Goal: Task Accomplishment & Management: Complete application form

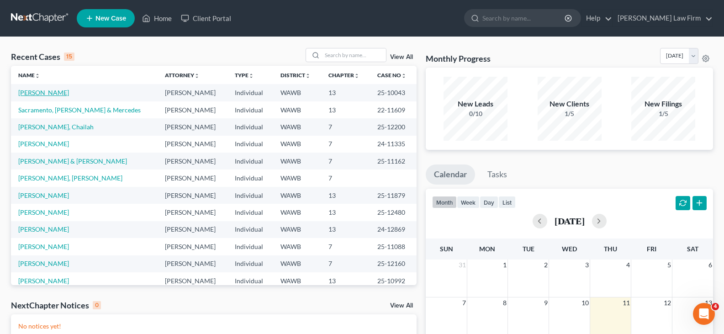
click at [53, 90] on link "[PERSON_NAME]" at bounding box center [43, 93] width 51 height 8
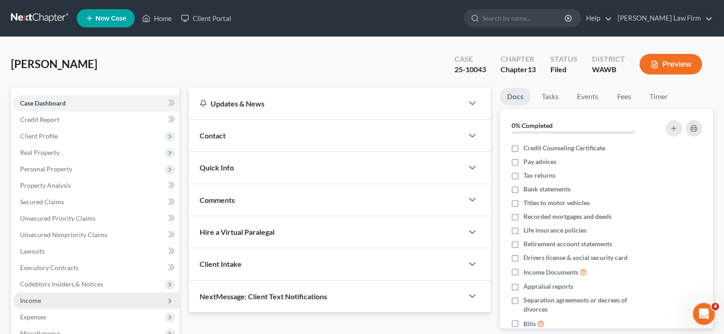
click at [63, 297] on span "Income" at bounding box center [96, 300] width 167 height 16
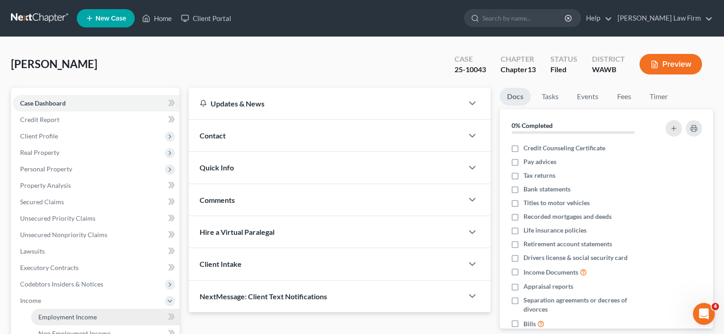
click at [76, 316] on span "Employment Income" at bounding box center [67, 317] width 58 height 8
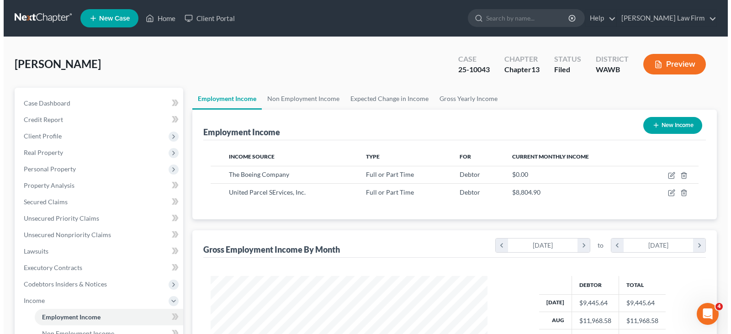
scroll to position [164, 295]
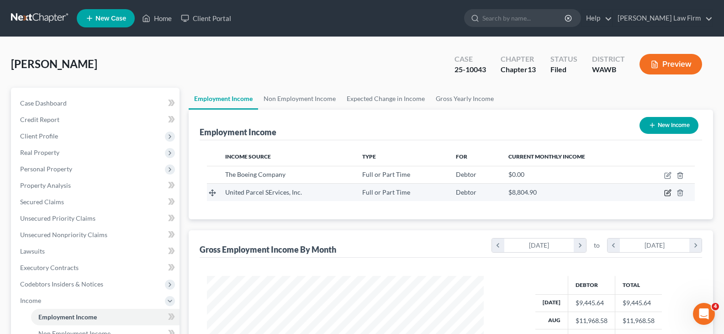
click at [666, 190] on icon "button" at bounding box center [667, 192] width 5 height 5
select select "0"
select select "10"
select select "3"
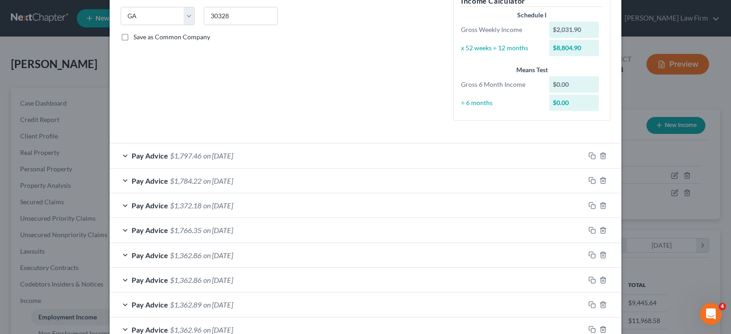
scroll to position [183, 0]
click at [233, 154] on span "on [DATE]" at bounding box center [218, 154] width 30 height 9
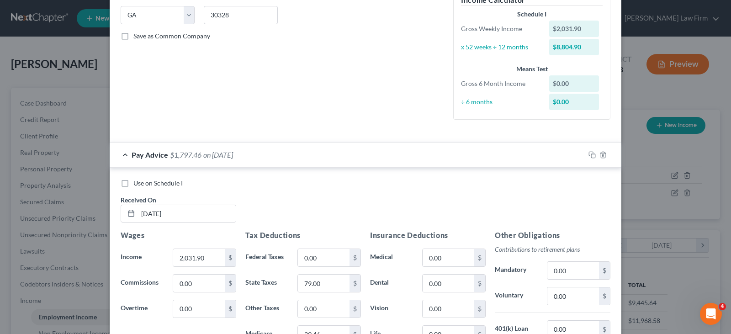
click at [137, 184] on span "Use on Schedule I" at bounding box center [157, 183] width 49 height 8
click at [137, 184] on input "Use on Schedule I" at bounding box center [140, 182] width 6 height 6
checkbox input "true"
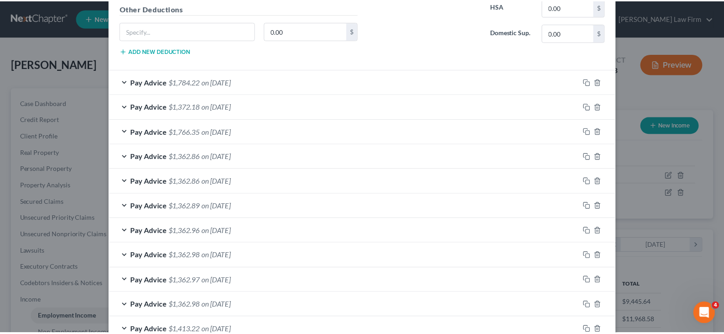
scroll to position [639, 0]
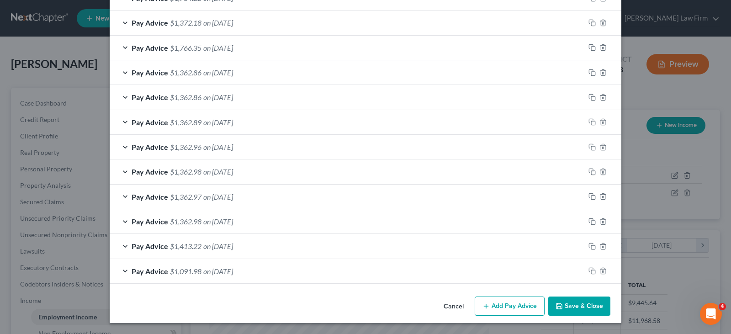
click at [581, 304] on button "Save & Close" at bounding box center [579, 305] width 62 height 19
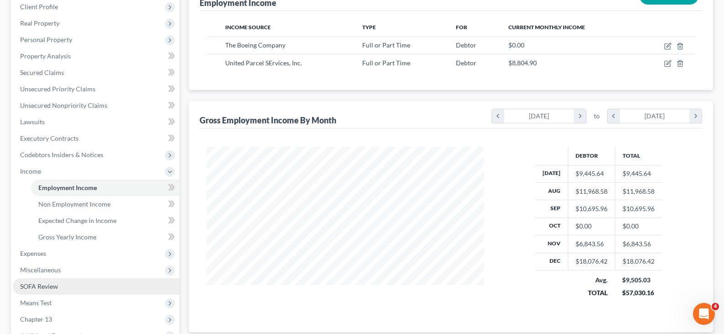
scroll to position [137, 0]
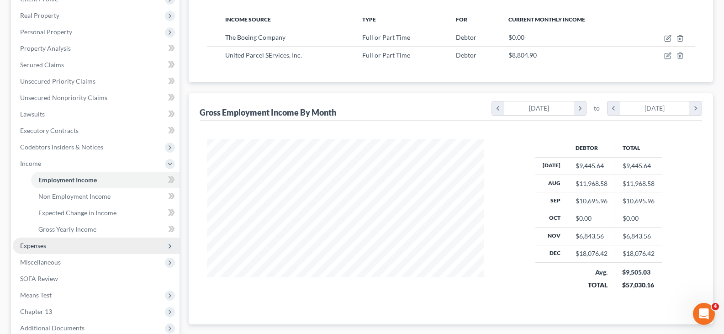
click at [61, 249] on span "Expenses" at bounding box center [96, 245] width 167 height 16
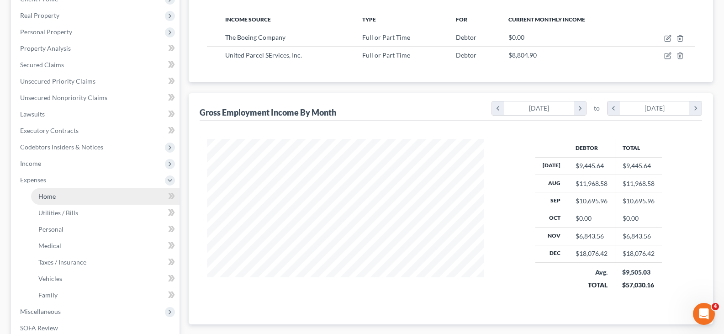
click at [76, 195] on link "Home" at bounding box center [105, 196] width 148 height 16
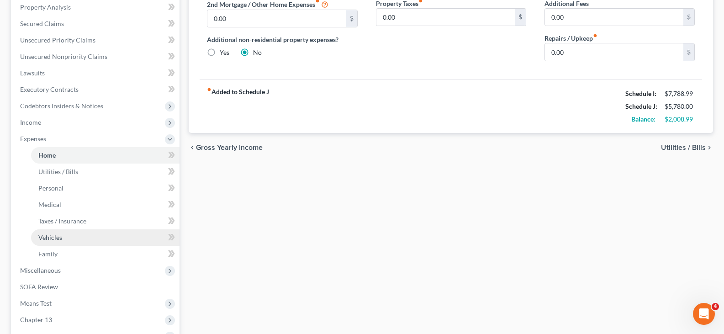
scroll to position [183, 0]
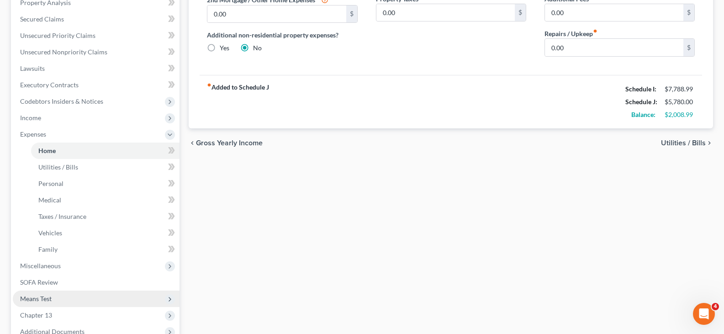
click at [57, 297] on span "Means Test" at bounding box center [96, 298] width 167 height 16
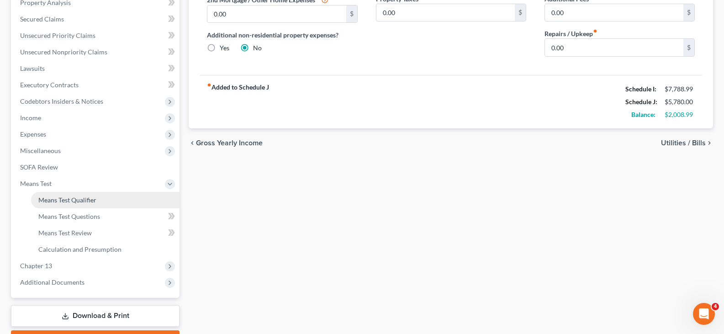
click at [111, 196] on link "Means Test Qualifier" at bounding box center [105, 200] width 148 height 16
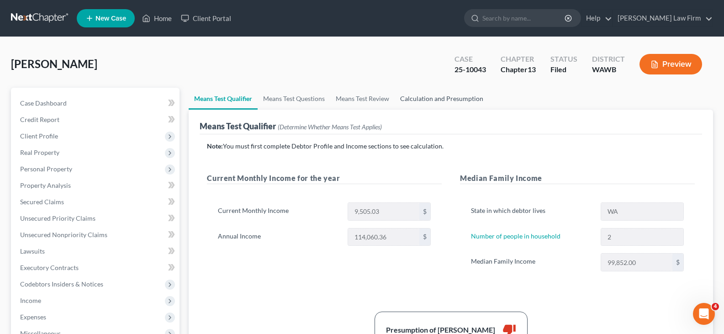
click at [439, 99] on link "Calculation and Presumption" at bounding box center [442, 99] width 94 height 22
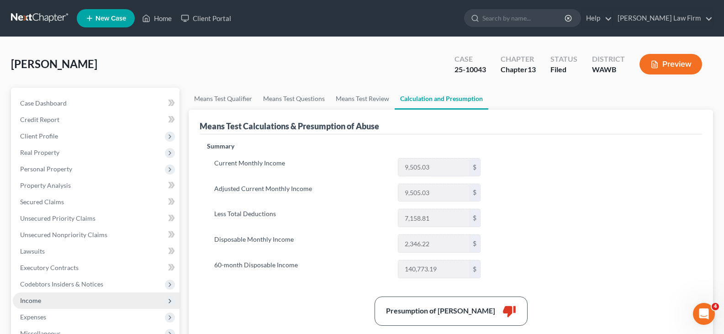
click at [62, 299] on span "Income" at bounding box center [96, 300] width 167 height 16
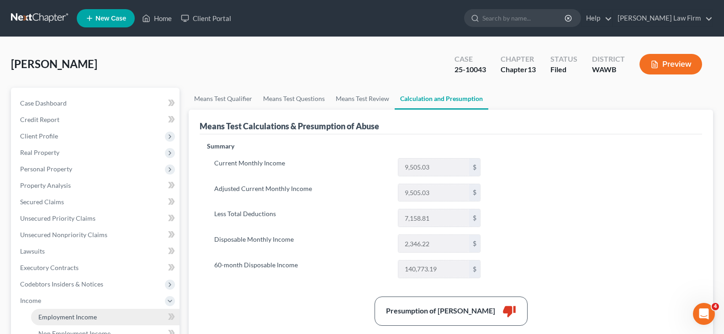
click at [74, 316] on span "Employment Income" at bounding box center [67, 317] width 58 height 8
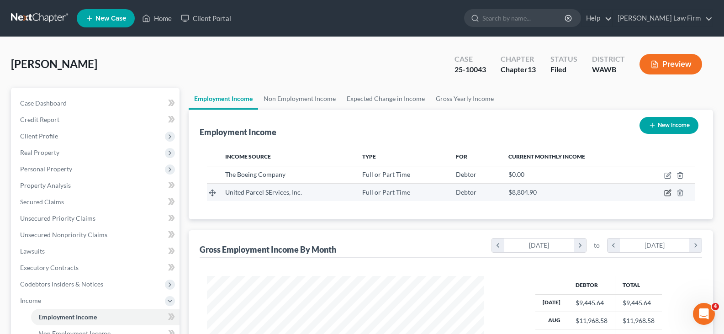
click at [666, 192] on icon "button" at bounding box center [667, 192] width 7 height 7
select select "0"
select select "10"
select select "3"
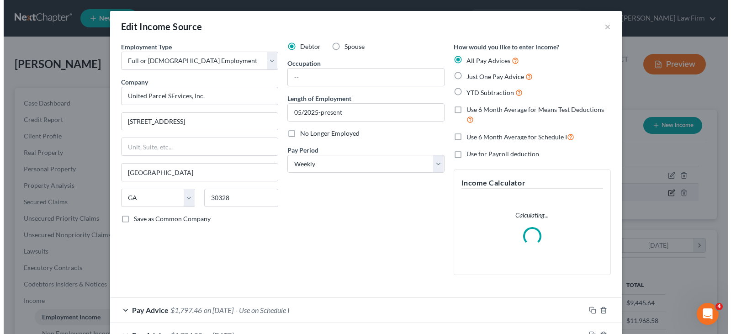
scroll to position [164, 298]
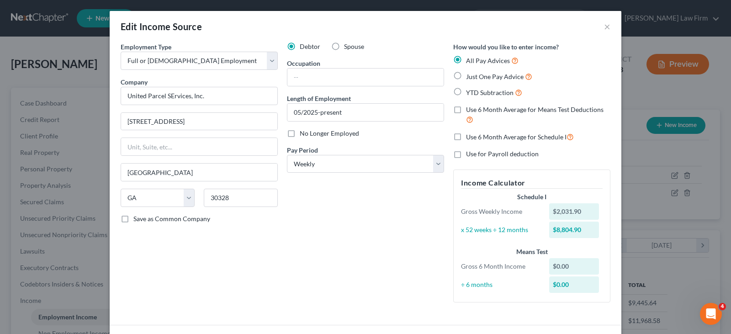
click at [504, 74] on span "Just One Pay Advice" at bounding box center [495, 77] width 58 height 8
click at [475, 74] on input "Just One Pay Advice" at bounding box center [472, 74] width 6 height 6
radio input "true"
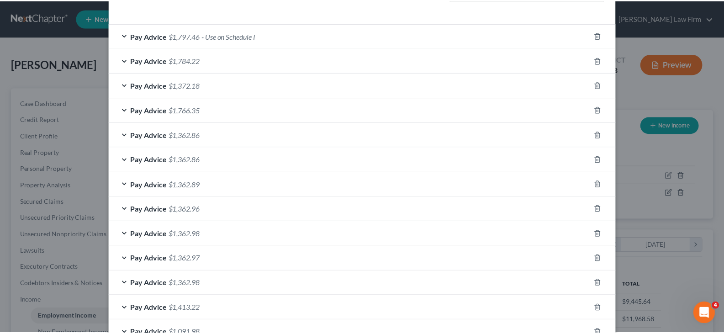
scroll to position [336, 0]
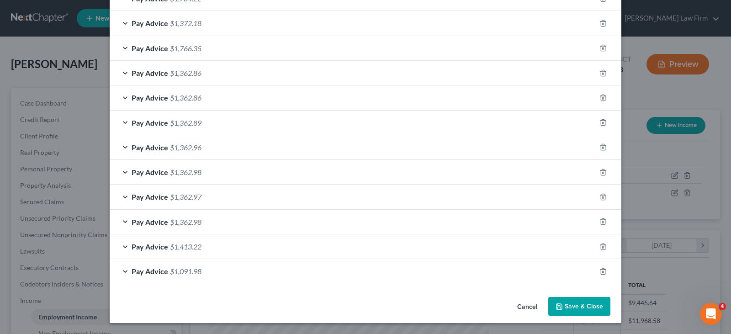
click at [585, 308] on button "Save & Close" at bounding box center [579, 306] width 62 height 19
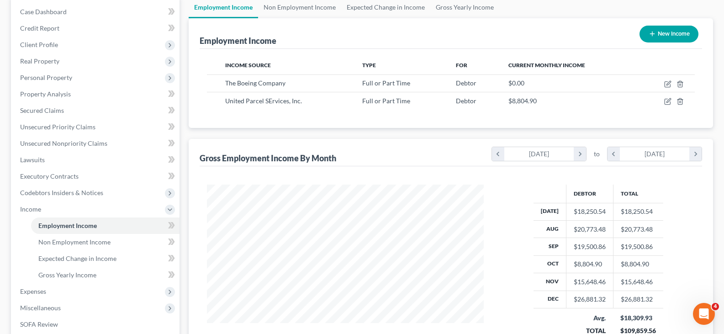
scroll to position [183, 0]
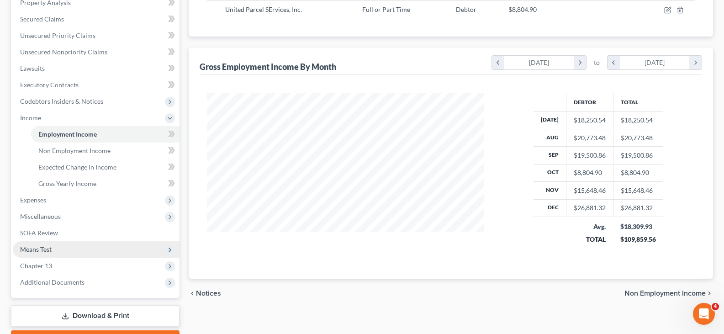
click at [63, 241] on span "Means Test" at bounding box center [96, 249] width 167 height 16
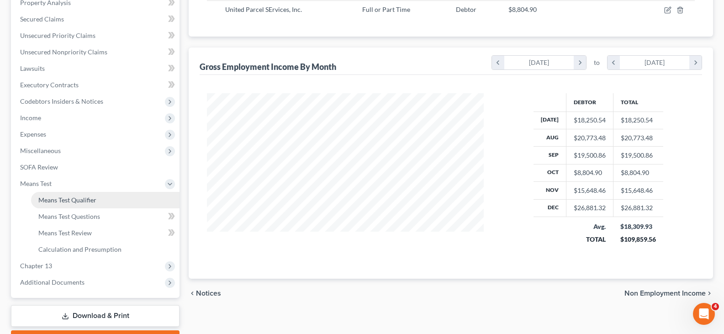
click at [85, 202] on span "Means Test Qualifier" at bounding box center [67, 200] width 58 height 8
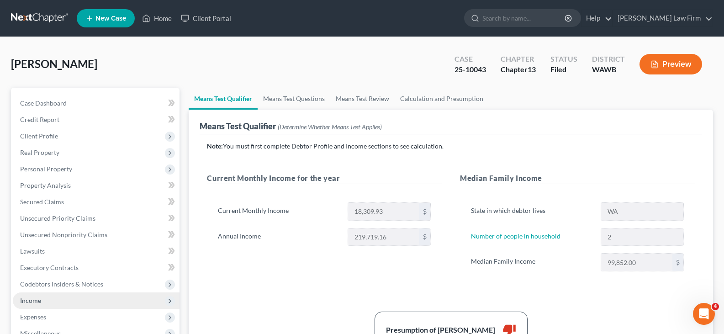
click at [38, 297] on span "Income" at bounding box center [30, 300] width 21 height 8
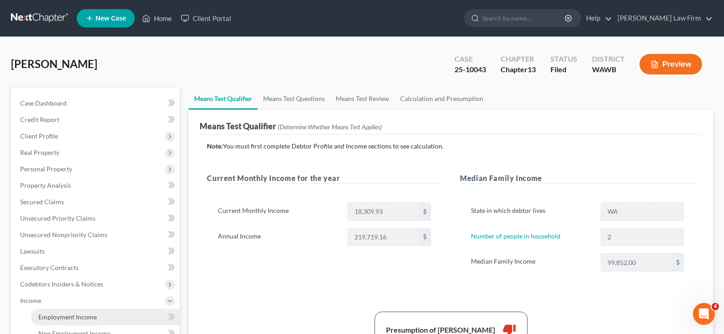
click at [79, 316] on span "Employment Income" at bounding box center [67, 317] width 58 height 8
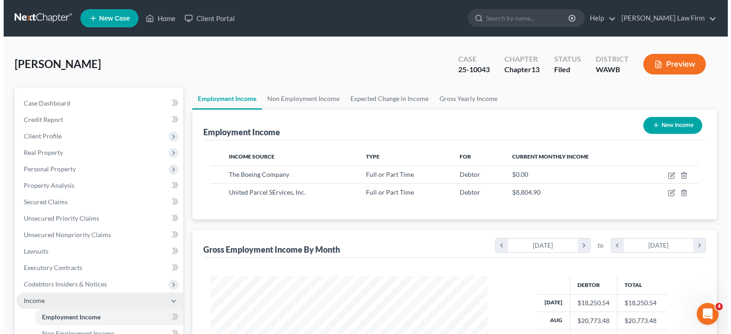
scroll to position [164, 295]
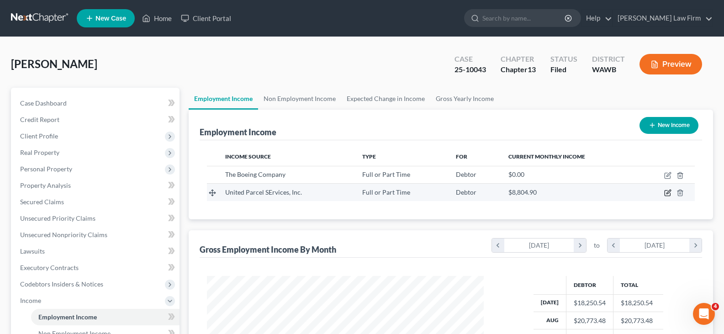
click at [668, 191] on icon "button" at bounding box center [667, 192] width 7 height 7
select select "0"
select select "10"
select select "3"
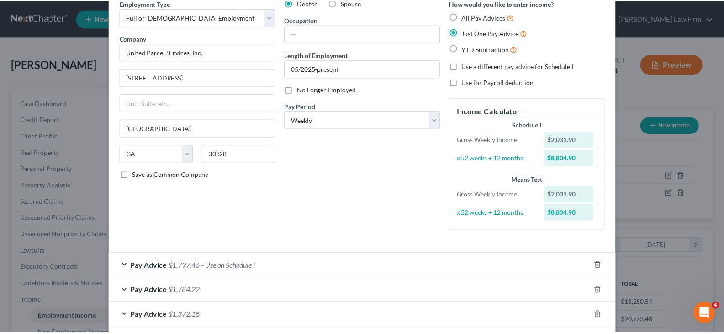
scroll to position [0, 0]
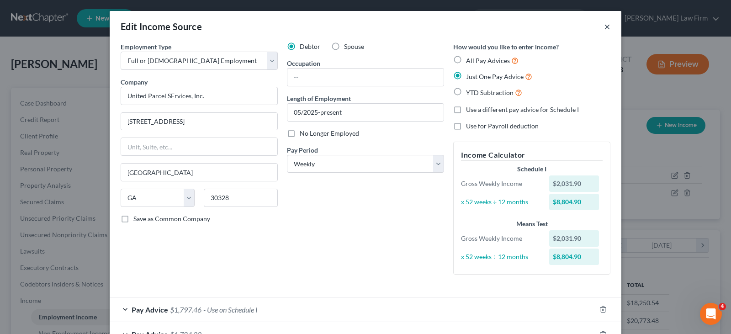
click at [604, 24] on button "×" at bounding box center [607, 26] width 6 height 11
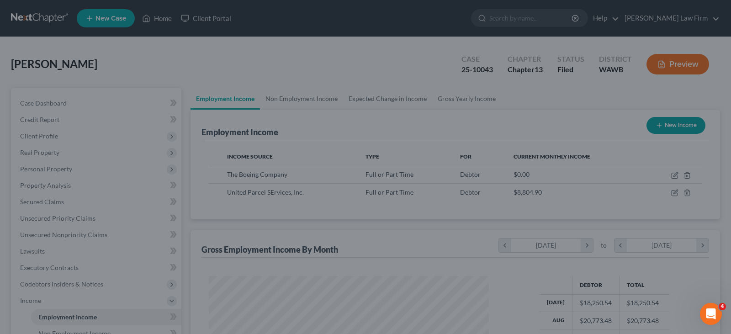
scroll to position [456546, 456415]
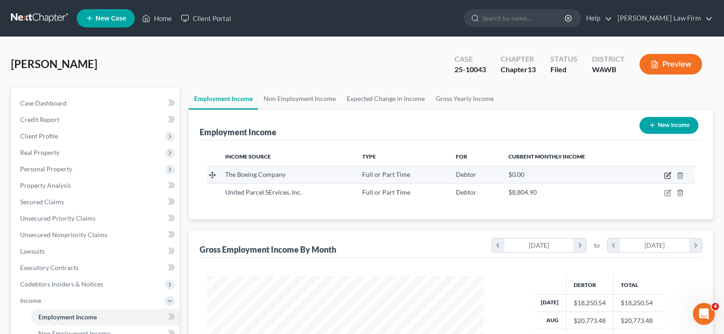
click at [669, 173] on icon "button" at bounding box center [668, 174] width 4 height 4
select select "0"
select select "50"
select select "2"
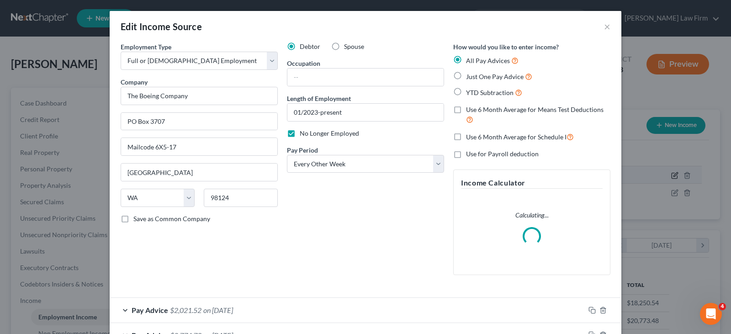
scroll to position [164, 298]
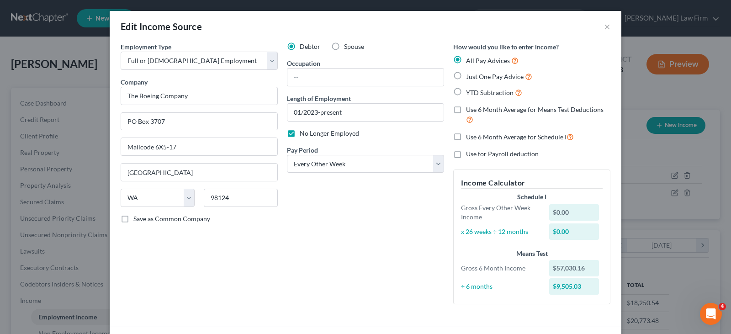
click at [488, 73] on span "Just One Pay Advice" at bounding box center [495, 77] width 58 height 8
click at [475, 73] on input "Just One Pay Advice" at bounding box center [472, 74] width 6 height 6
radio input "true"
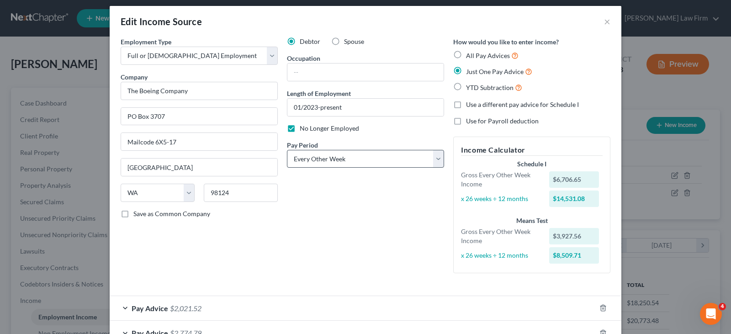
scroll to position [0, 0]
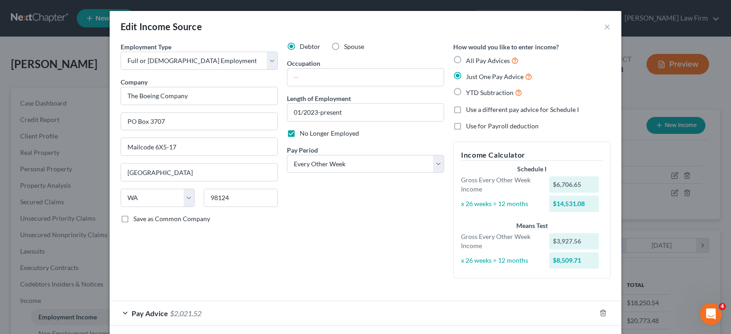
click at [466, 57] on label "All Pay Advices" at bounding box center [492, 60] width 53 height 11
click at [469, 57] on input "All Pay Advices" at bounding box center [472, 58] width 6 height 6
radio input "true"
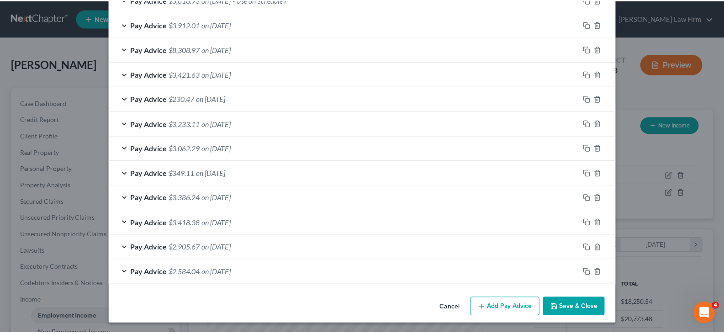
scroll to position [465, 0]
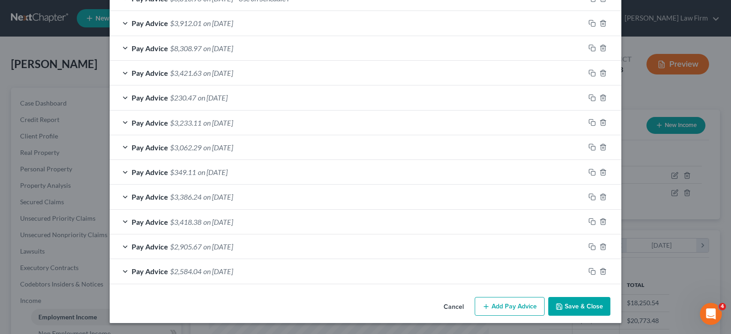
click at [575, 309] on button "Save & Close" at bounding box center [579, 306] width 62 height 19
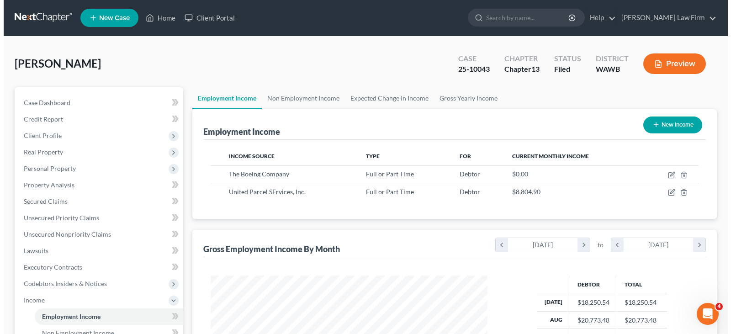
scroll to position [0, 0]
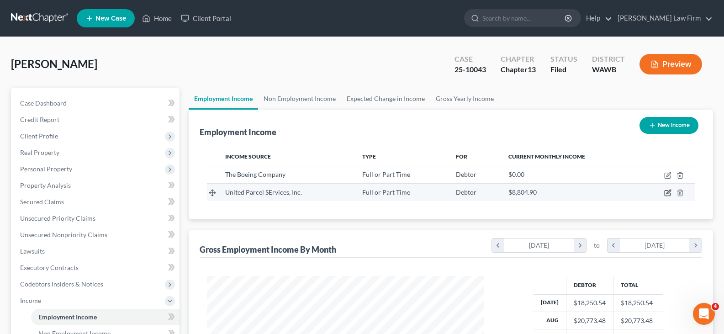
click at [665, 192] on icon "button" at bounding box center [667, 192] width 7 height 7
select select "0"
select select "10"
select select "3"
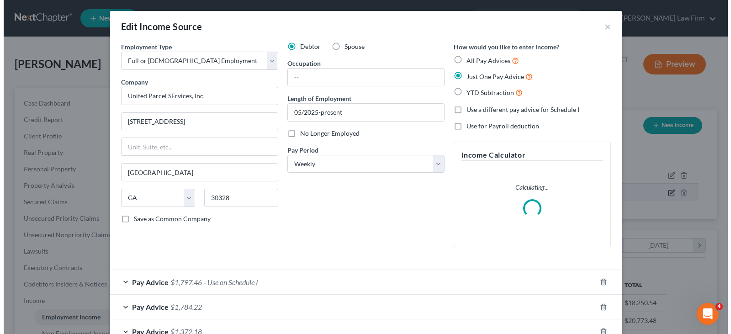
scroll to position [164, 298]
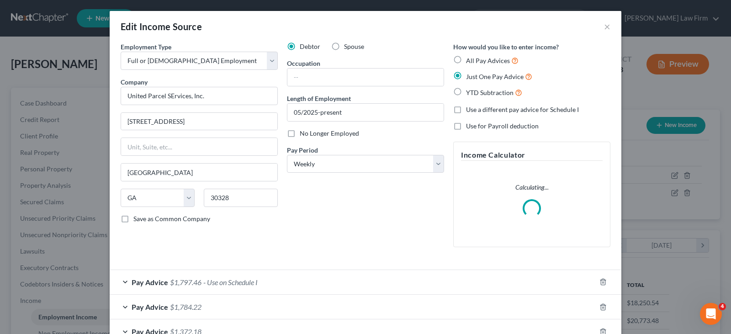
click at [196, 287] on div "Pay Advice $1,797.46 - Use on Schedule I" at bounding box center [353, 282] width 486 height 24
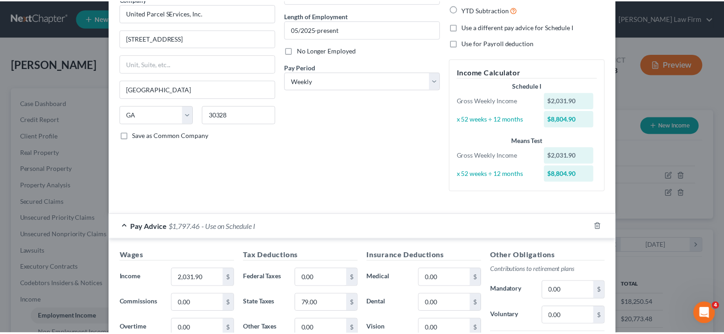
scroll to position [0, 0]
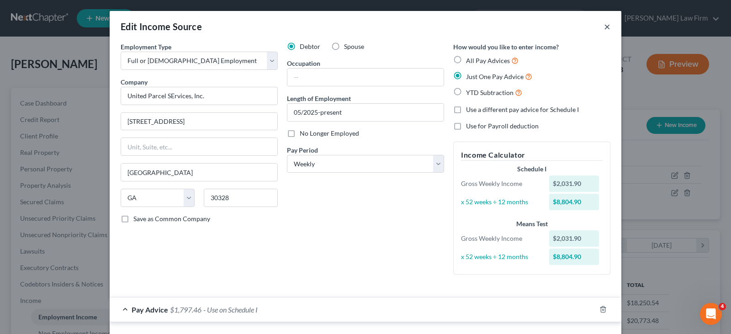
click at [604, 27] on button "×" at bounding box center [607, 26] width 6 height 11
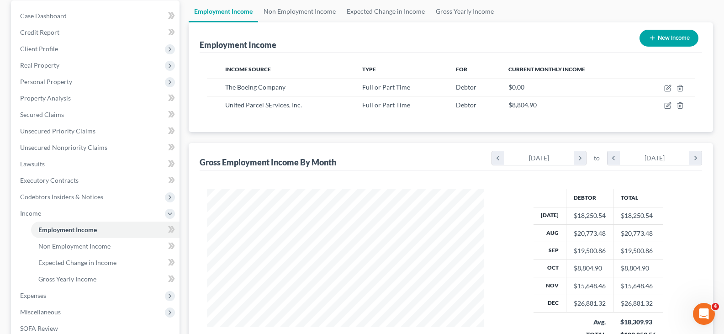
scroll to position [228, 0]
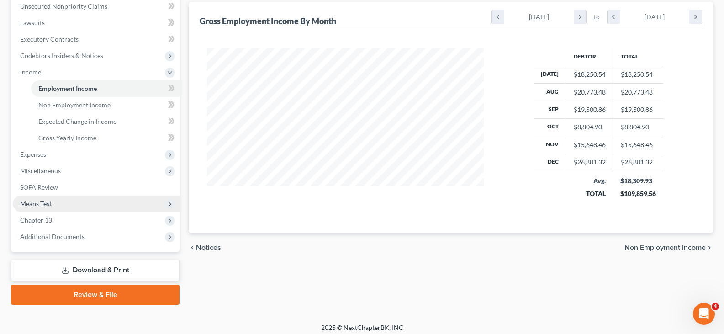
click at [83, 204] on span "Means Test" at bounding box center [96, 203] width 167 height 16
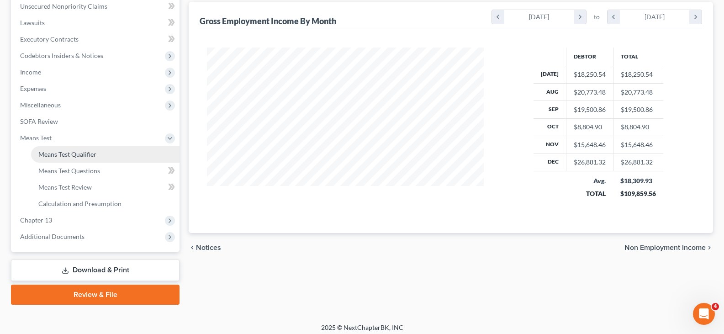
click at [96, 157] on span "Means Test Qualifier" at bounding box center [67, 154] width 58 height 8
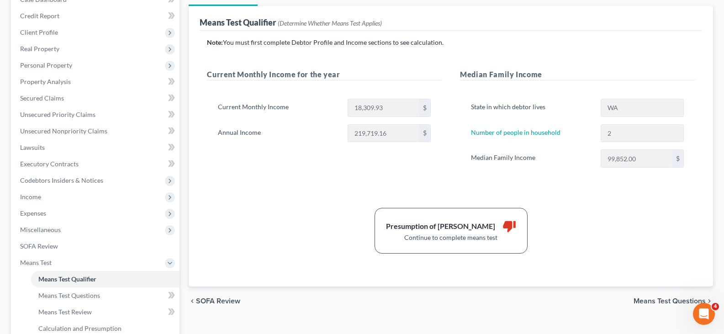
scroll to position [46, 0]
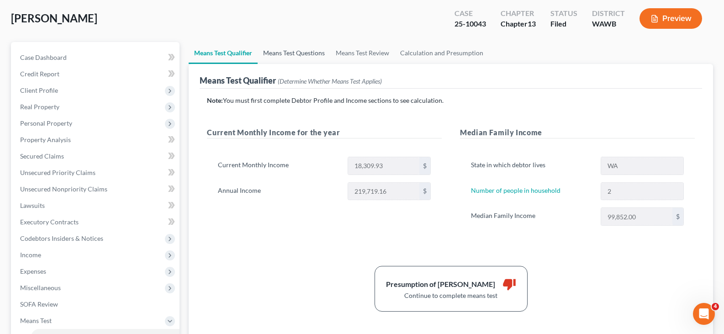
click at [292, 50] on link "Means Test Questions" at bounding box center [294, 53] width 73 height 22
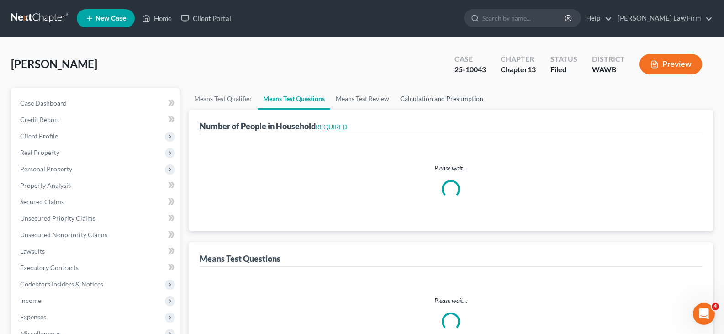
select select "2"
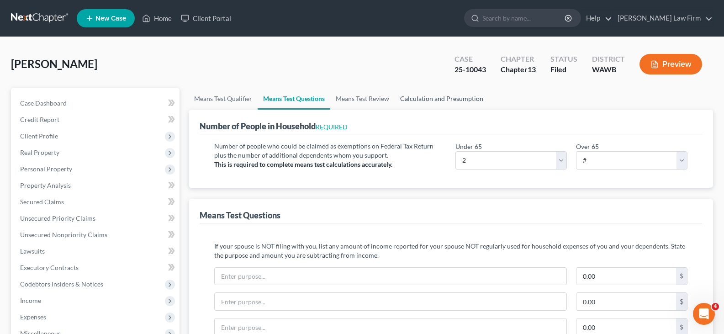
click at [443, 94] on link "Calculation and Presumption" at bounding box center [442, 99] width 94 height 22
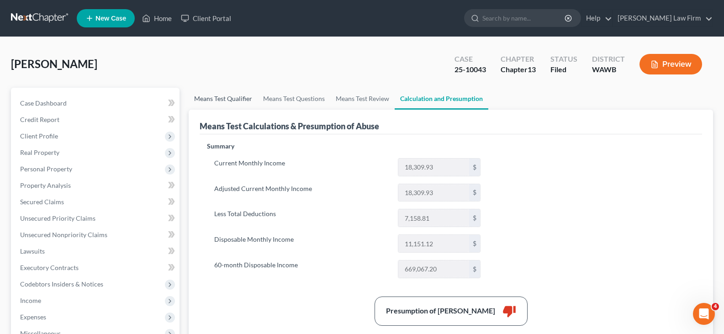
click at [234, 97] on link "Means Test Qualifier" at bounding box center [223, 99] width 69 height 22
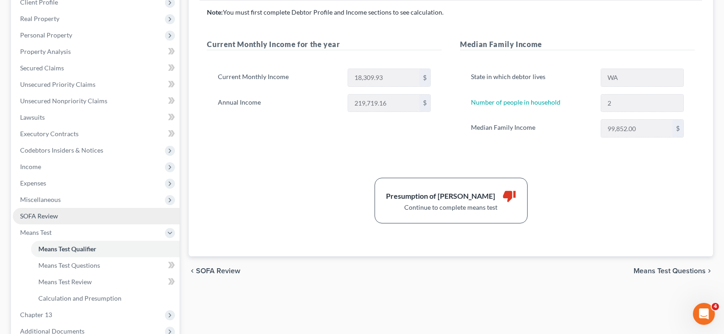
scroll to position [137, 0]
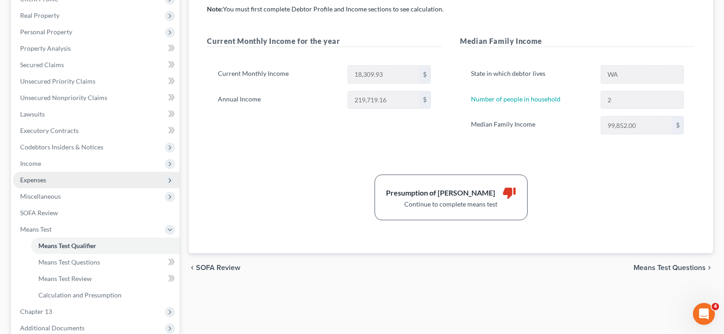
click at [60, 174] on span "Expenses" at bounding box center [96, 180] width 167 height 16
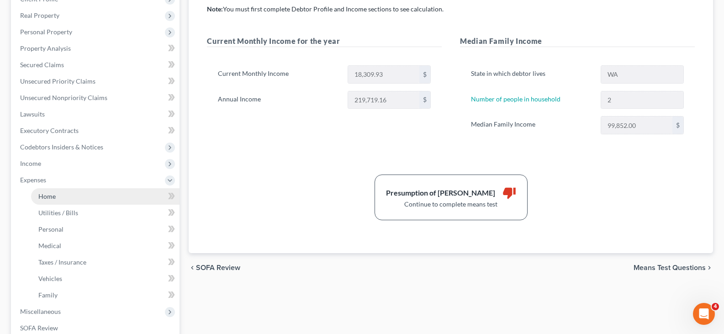
click at [77, 196] on link "Home" at bounding box center [105, 196] width 148 height 16
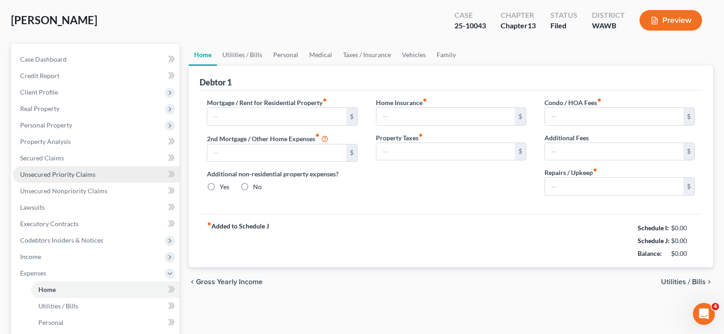
type input "1,650.00"
type input "0.00"
radio input "true"
type input "0.00"
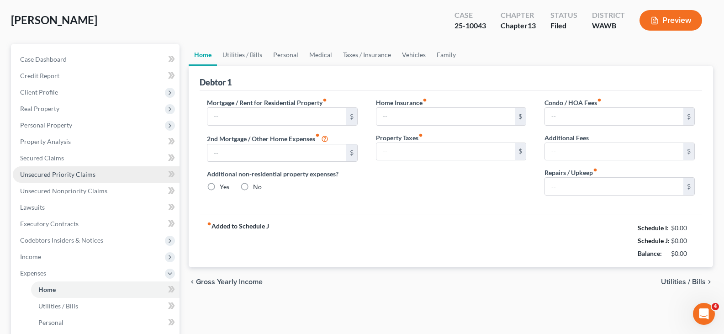
type input "0.00"
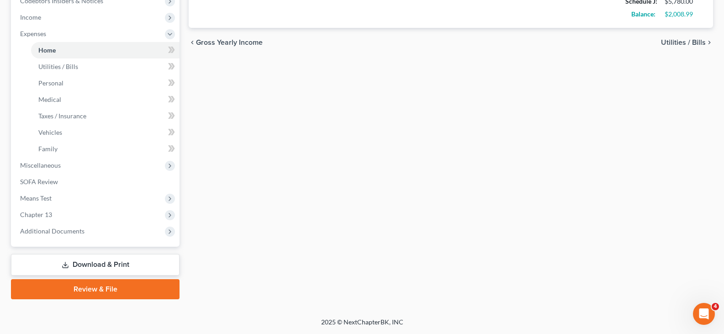
click at [141, 267] on link "Download & Print" at bounding box center [95, 264] width 169 height 21
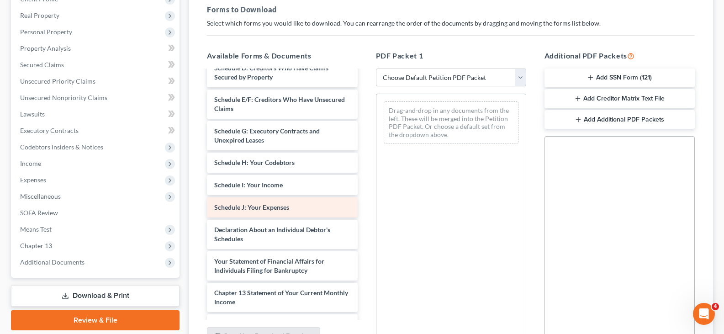
scroll to position [137, 0]
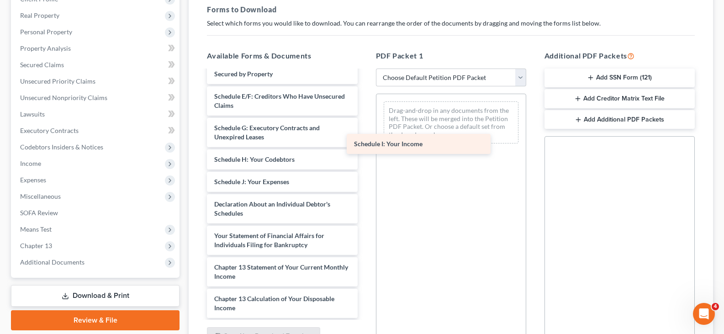
drag, startPoint x: 309, startPoint y: 190, endPoint x: 475, endPoint y: 108, distance: 184.8
click at [364, 108] on div "Schedule I: Your Income CCC-pdf Voluntary Petition for Individuals Filing for B…" at bounding box center [282, 175] width 165 height 483
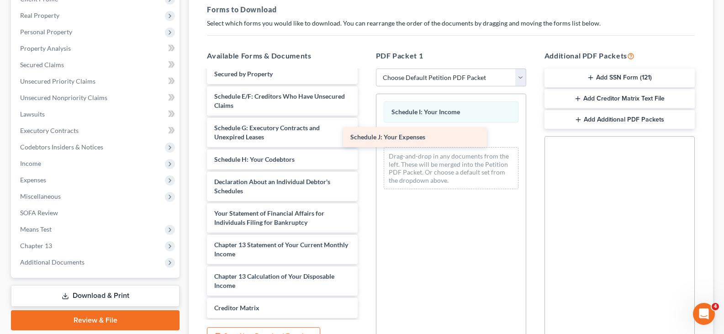
drag, startPoint x: 304, startPoint y: 193, endPoint x: 455, endPoint y: 131, distance: 163.3
click at [364, 131] on div "Schedule J: Your Expenses CCC-pdf Voluntary Petition for Individuals Filing for…" at bounding box center [282, 164] width 165 height 460
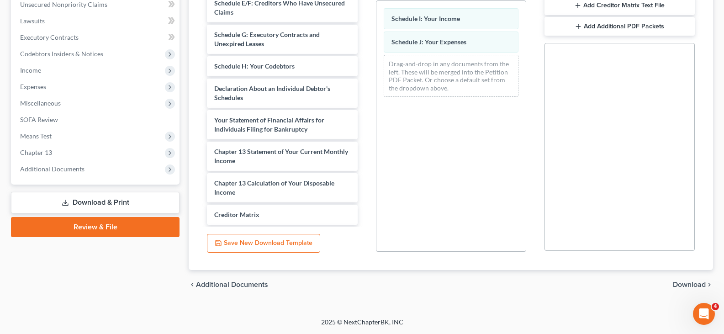
click at [681, 284] on span "Download" at bounding box center [689, 284] width 33 height 7
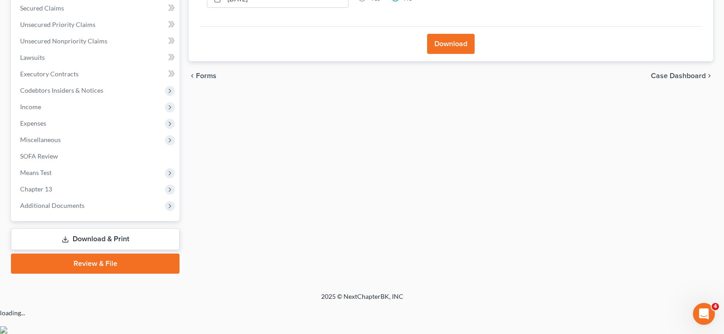
scroll to position [168, 0]
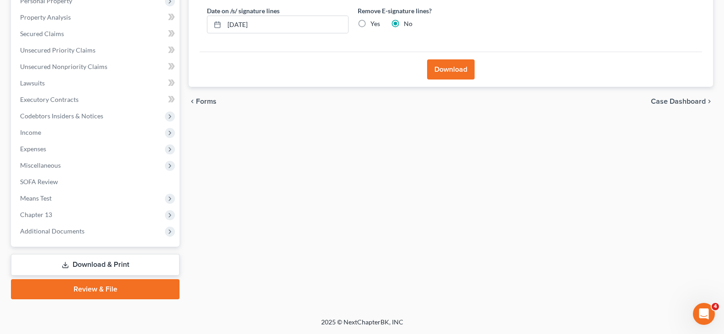
click at [449, 68] on button "Download" at bounding box center [450, 69] width 47 height 20
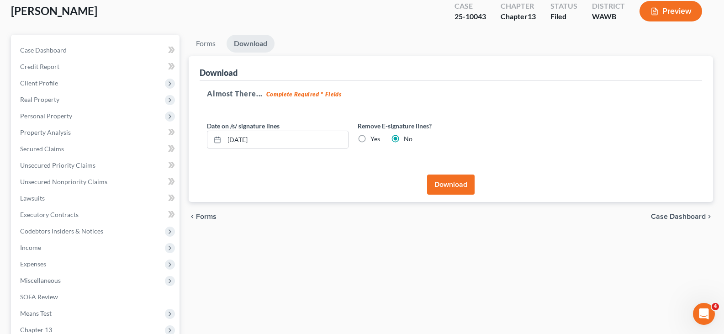
scroll to position [0, 0]
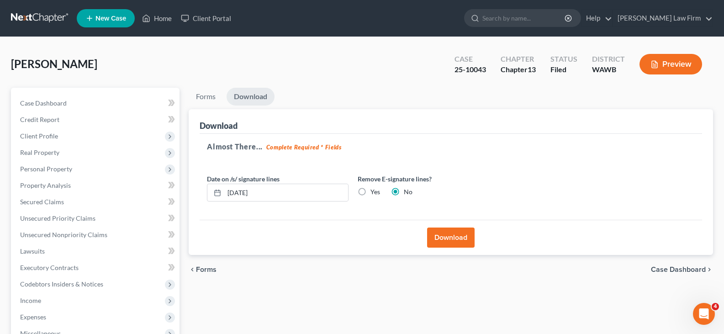
click at [454, 235] on button "Download" at bounding box center [450, 237] width 47 height 20
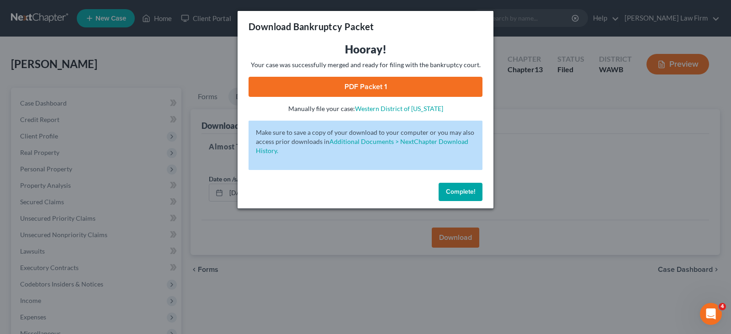
click at [338, 86] on link "PDF Packet 1" at bounding box center [365, 87] width 234 height 20
